Goal: Use online tool/utility: Utilize a website feature to perform a specific function

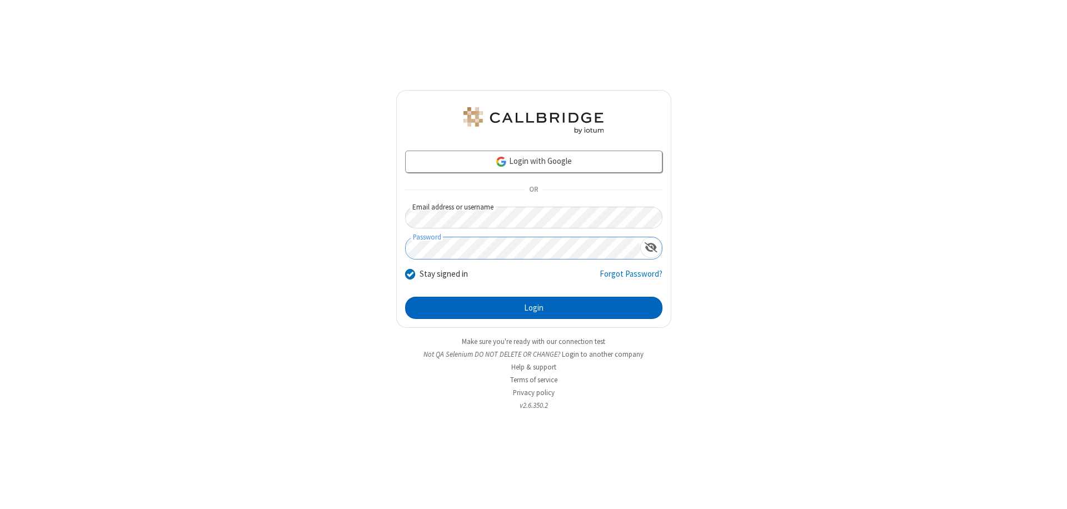
click at [533, 308] on button "Login" at bounding box center [533, 308] width 257 height 22
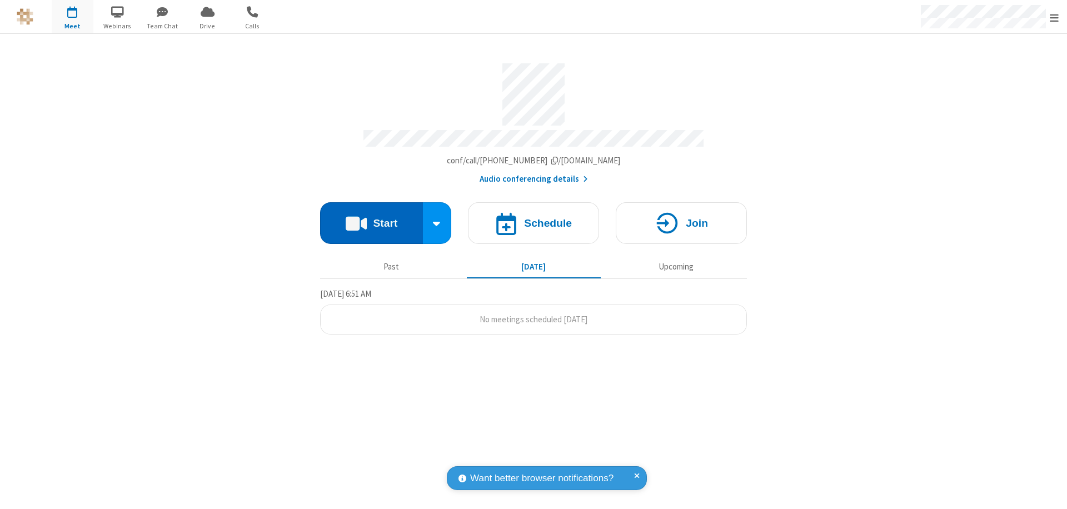
click at [371, 218] on button "Start" at bounding box center [371, 223] width 103 height 42
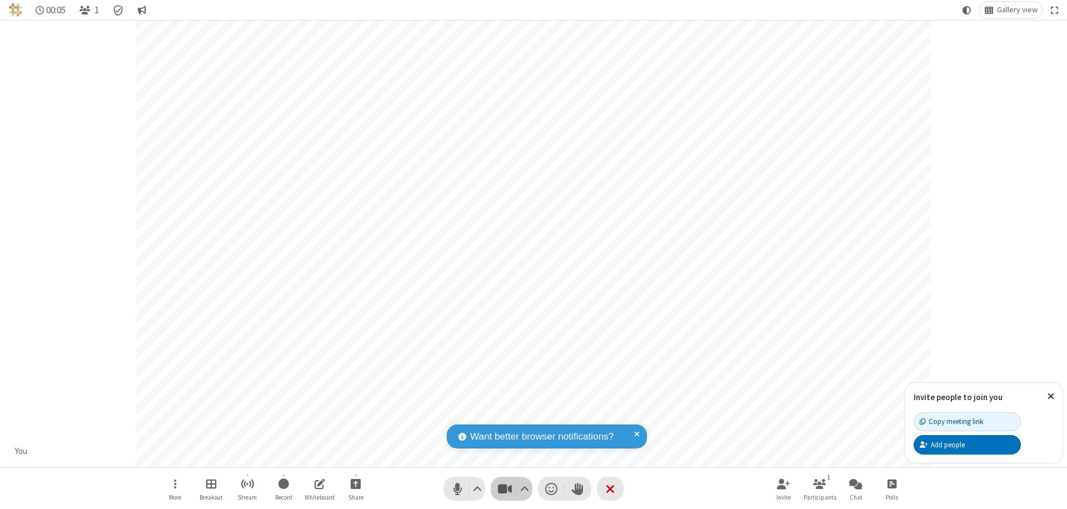
click at [504, 488] on span "Stop video (⌘+Shift+V)" at bounding box center [504, 489] width 17 height 16
click at [504, 488] on span "Start video (⌘+Shift+V)" at bounding box center [504, 489] width 17 height 16
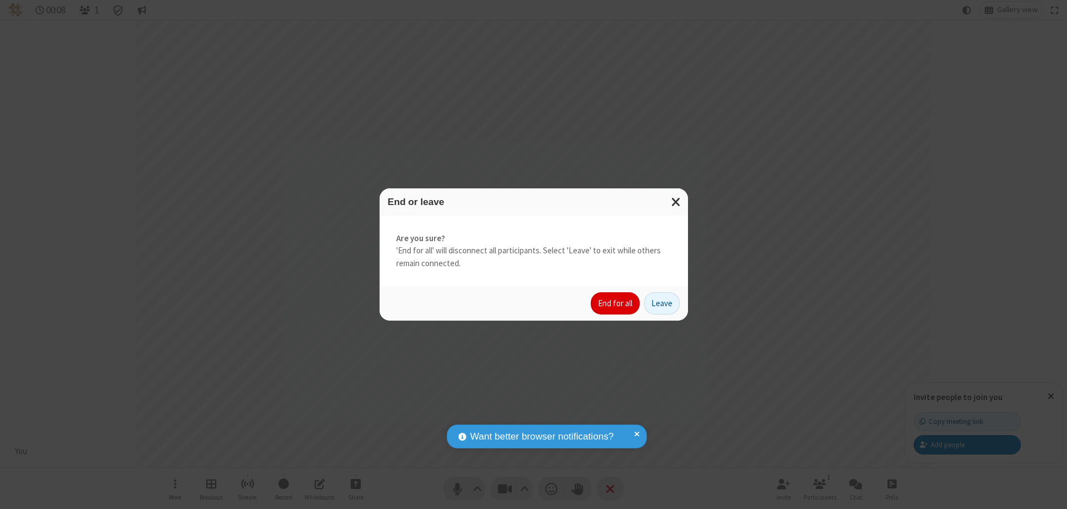
click at [616, 303] on button "End for all" at bounding box center [615, 303] width 49 height 22
